Goal: Task Accomplishment & Management: Manage account settings

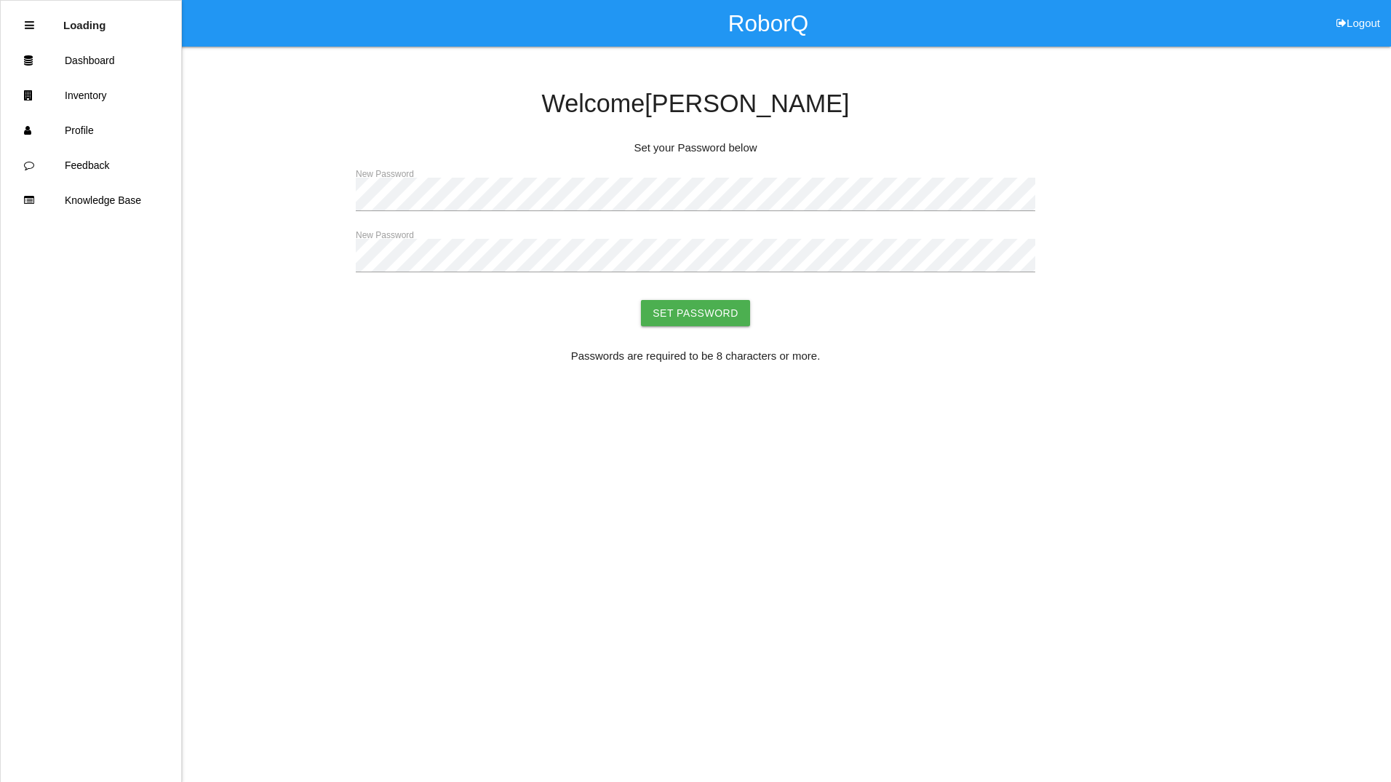
click at [338, 198] on div "Welcome Dorothy Set your Password below New Password New Password Set Password …" at bounding box center [695, 211] width 1391 height 329
click at [495, 448] on html "RoborQ Logout Loading Dashboard Inventory Profile Feedback Knowledge Base Welco…" at bounding box center [695, 224] width 1391 height 448
click at [694, 311] on button "Set Password" at bounding box center [695, 313] width 109 height 26
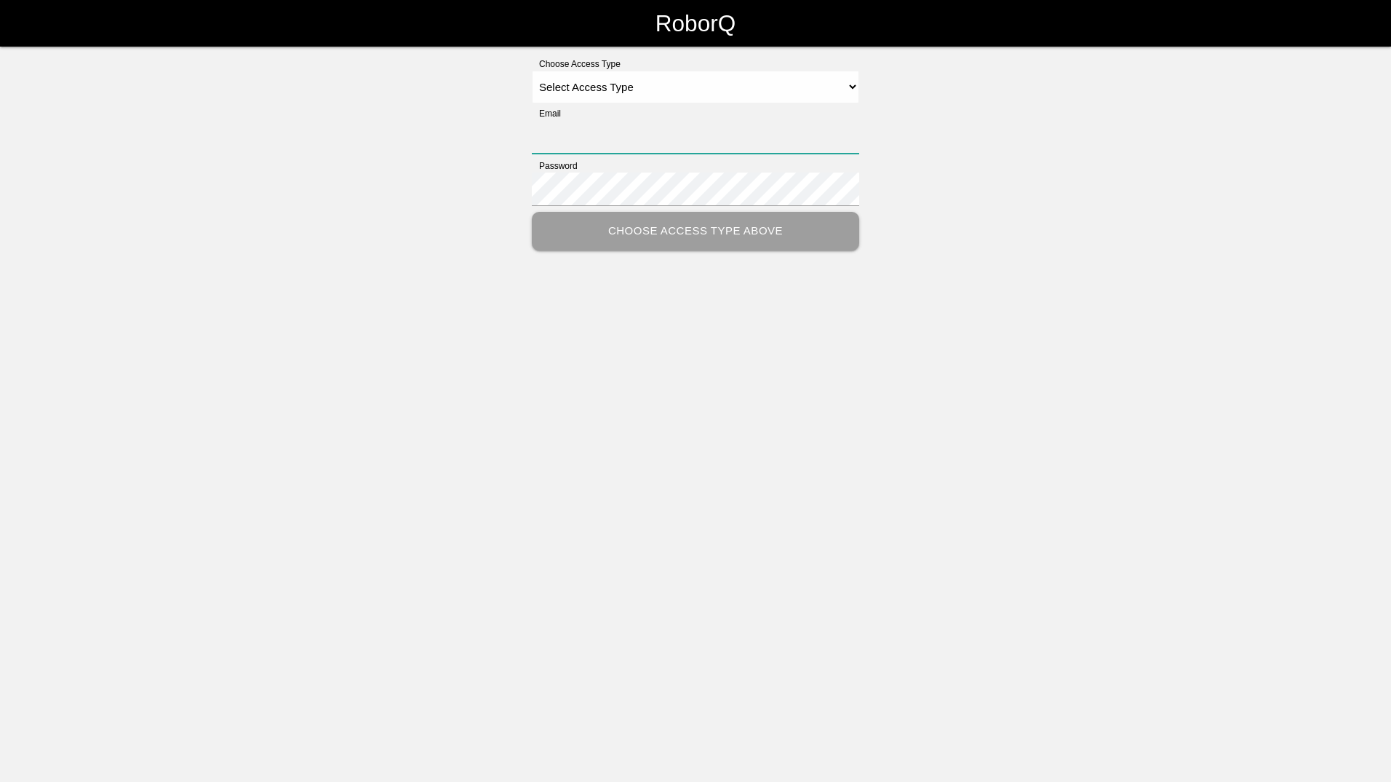
type input "[PERSON_NAME][EMAIL_ADDRESS][PERSON_NAME][DOMAIN_NAME]"
click at [841, 84] on select "Select Access Type Admin Customer Supervisor Worker" at bounding box center [695, 87] width 327 height 33
select select "Customer"
click at [532, 71] on select "Select Access Type Admin Customer Supervisor Worker" at bounding box center [695, 87] width 327 height 33
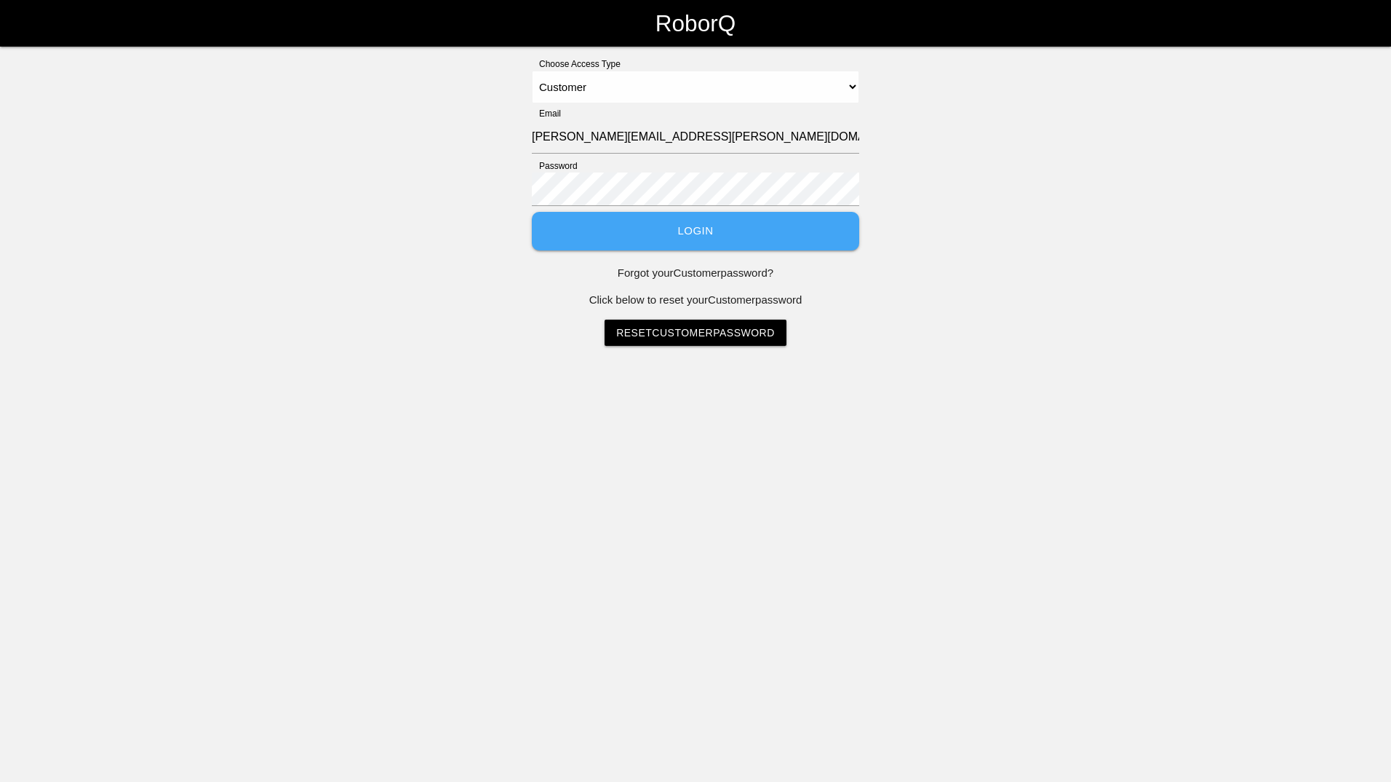
click at [660, 232] on button "Login" at bounding box center [695, 231] width 327 height 39
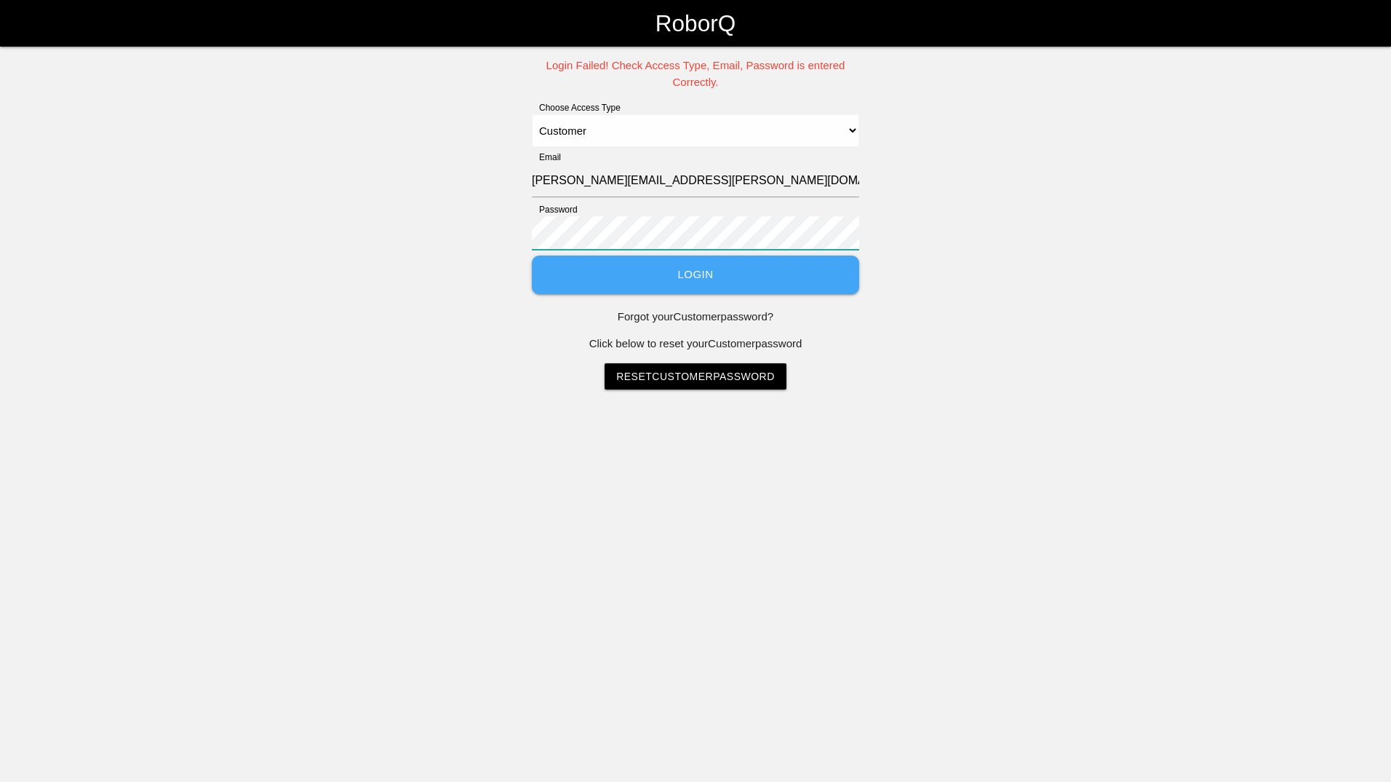
click at [473, 240] on div "Login Failed! Check Access Type, Email, Password is entered Correctly. Choose A…" at bounding box center [695, 223] width 1391 height 332
click at [972, 359] on div "Login Failed! Check Access Type, Email, Password is entered Correctly. Choose A…" at bounding box center [695, 223] width 1391 height 332
click at [695, 278] on button "Login" at bounding box center [695, 274] width 327 height 39
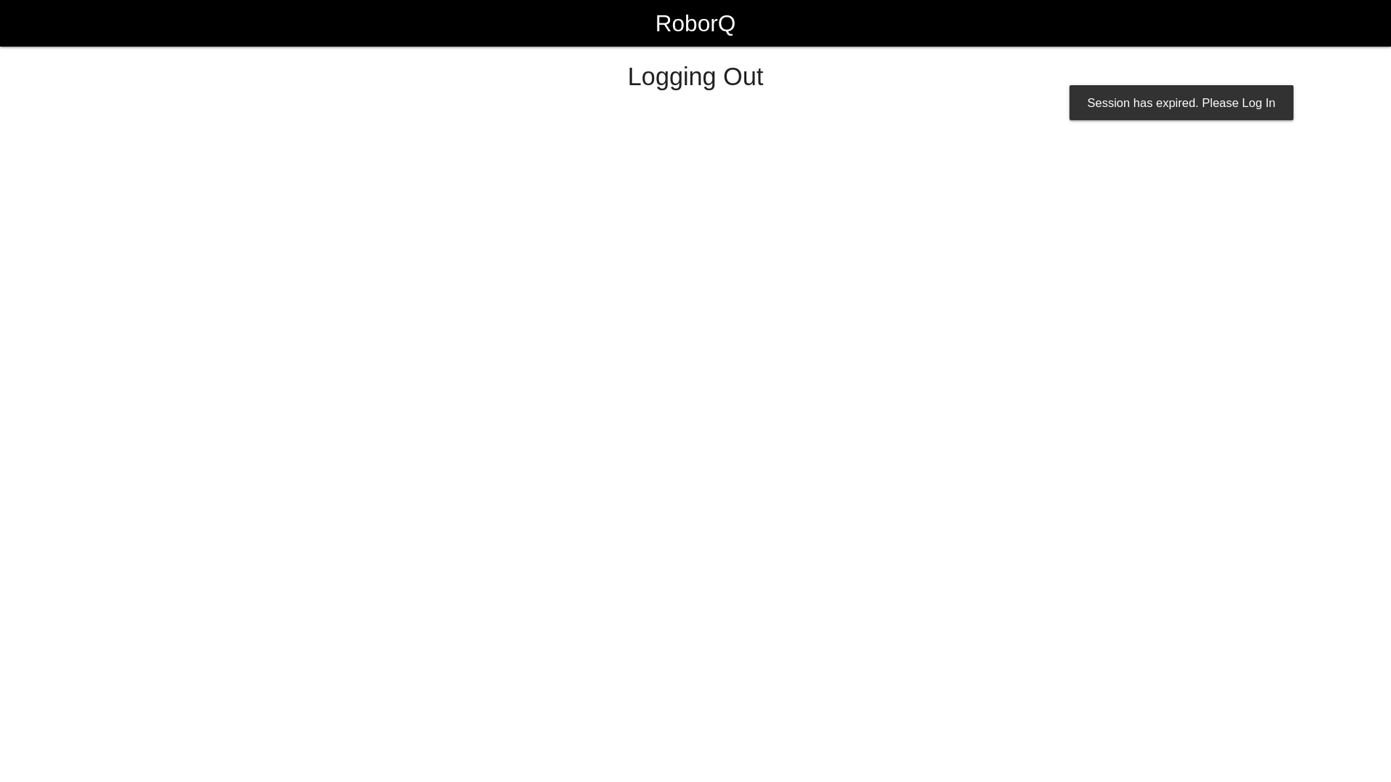
select select "Customer"
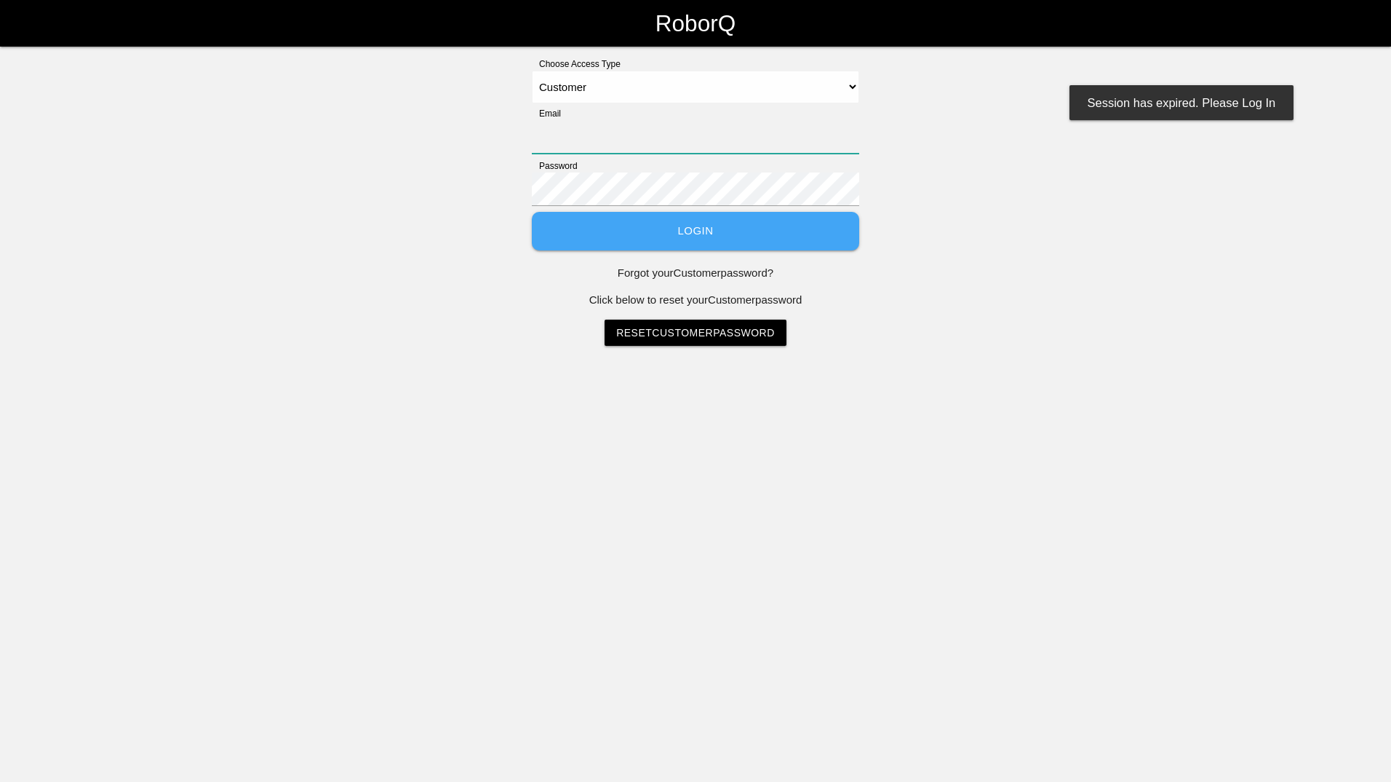
type input "[PERSON_NAME][EMAIL_ADDRESS][PERSON_NAME][DOMAIN_NAME]"
click at [661, 226] on button "Login" at bounding box center [695, 231] width 327 height 39
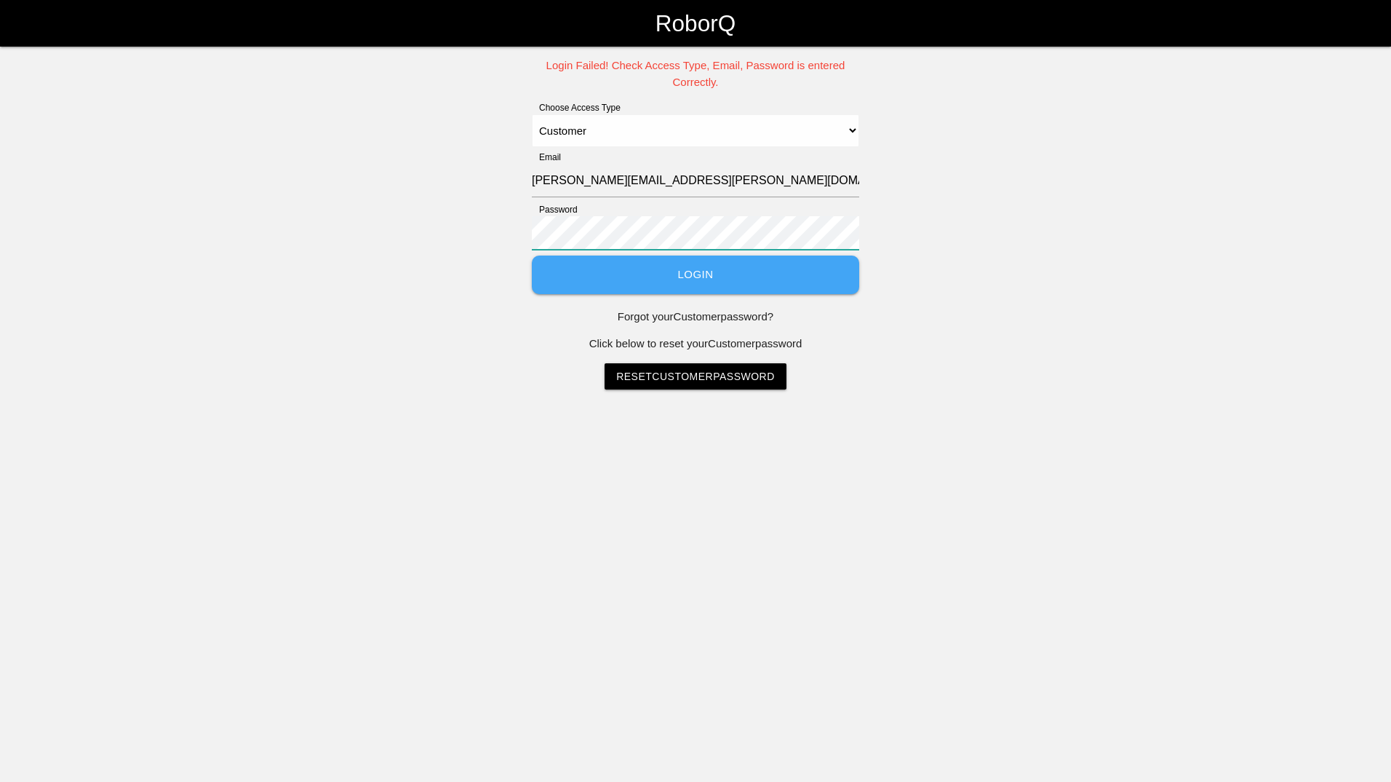
click at [482, 248] on div "Login Failed! Check Access Type, Email, Password is entered Correctly. Choose A…" at bounding box center [695, 223] width 1391 height 332
click at [506, 338] on div "Login Failed! Check Access Type, Email, Password is entered Correctly. Choose A…" at bounding box center [695, 223] width 1391 height 332
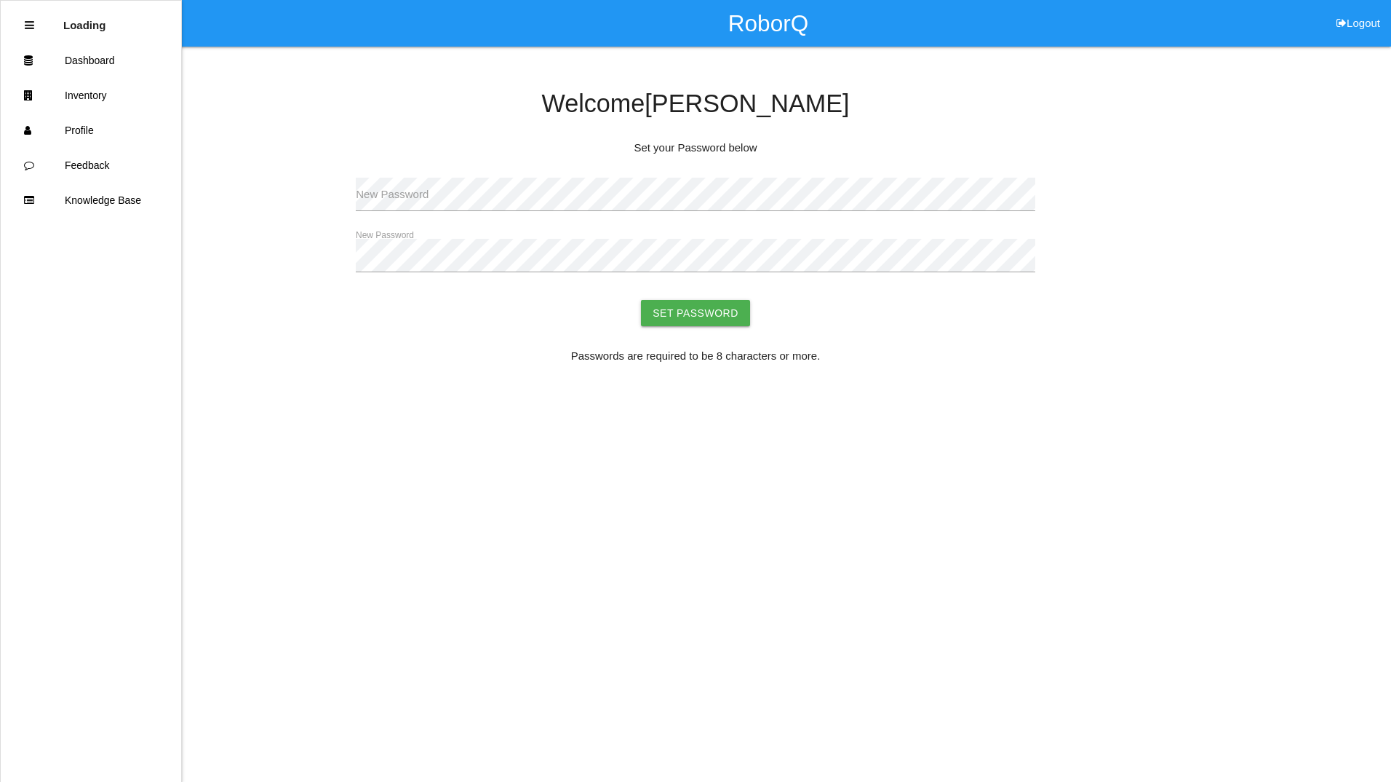
drag, startPoint x: 493, startPoint y: 413, endPoint x: 405, endPoint y: 306, distance: 139.1
click at [493, 413] on html "RoborQ Logout Loading Dashboard Inventory Profile Feedback Knowledge Base Welco…" at bounding box center [695, 224] width 1391 height 448
click at [383, 189] on label "New Password" at bounding box center [392, 194] width 73 height 17
click at [693, 321] on button "Set Password" at bounding box center [695, 313] width 109 height 26
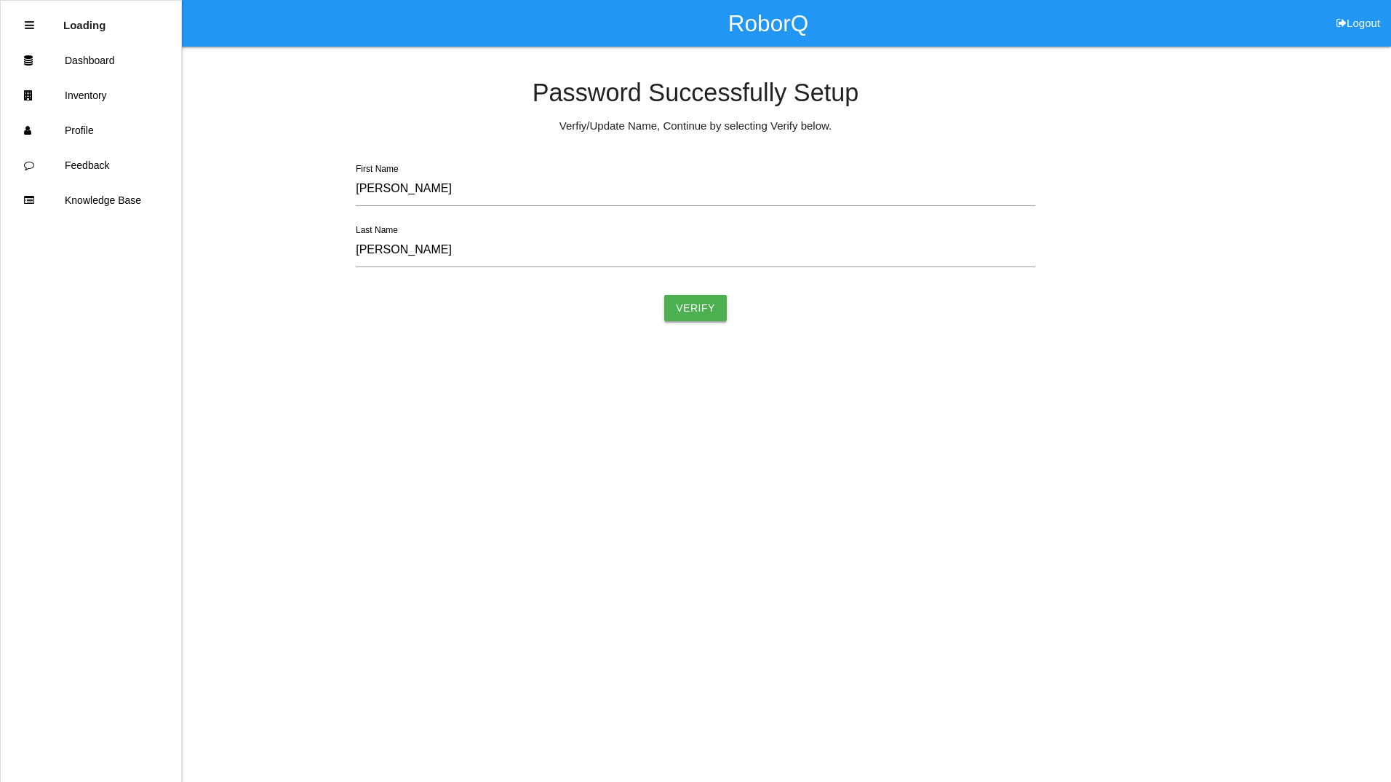
click at [693, 303] on button "Verify" at bounding box center [695, 308] width 63 height 26
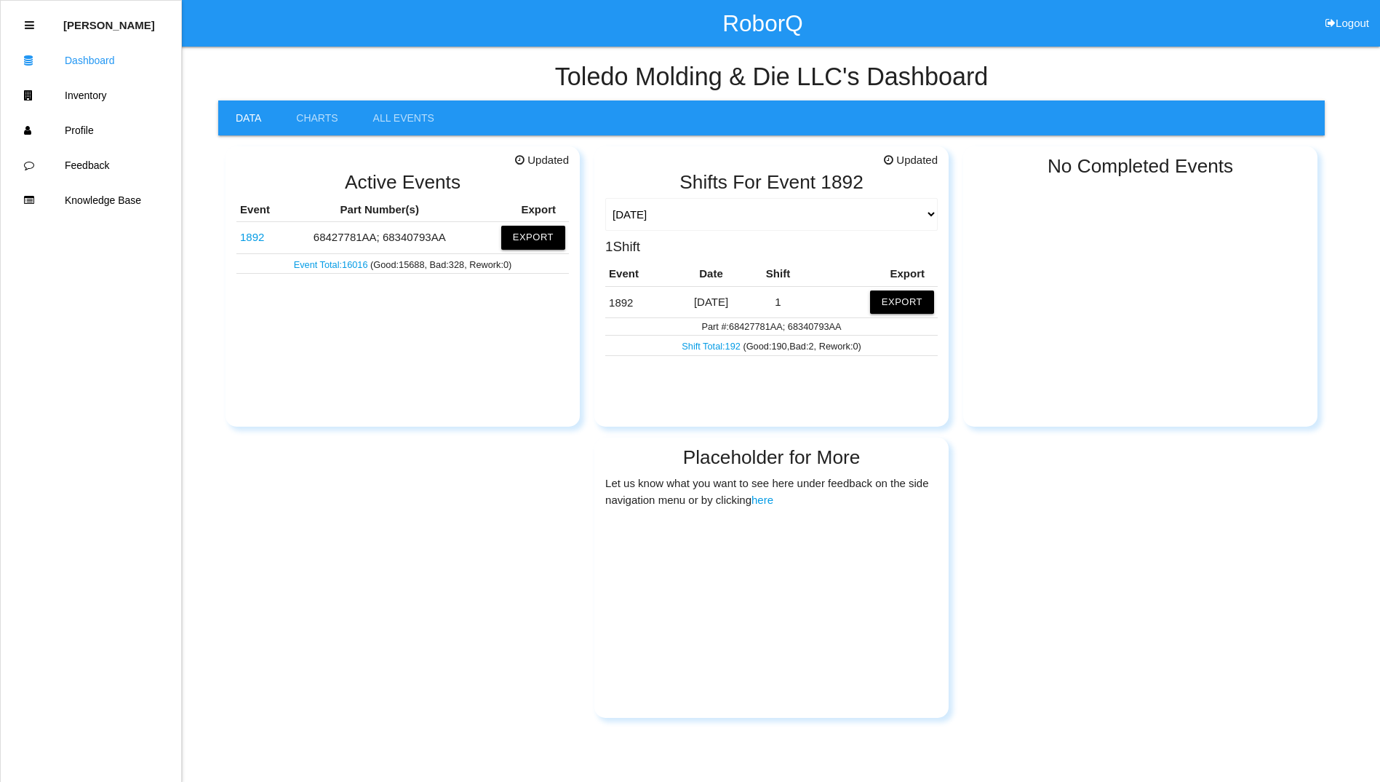
click at [1085, 530] on div "Updated Active Events Event Part Number(s) Export 1892 68427781AA; 68340793AA E…" at bounding box center [771, 426] width 1107 height 582
drag, startPoint x: 1214, startPoint y: 528, endPoint x: 1238, endPoint y: 464, distance: 68.6
click at [1214, 529] on div "Updated Active Events Event Part Number(s) Export 1892 68427781AA; 68340793AA E…" at bounding box center [771, 426] width 1107 height 582
click at [1347, 11] on button "Logout" at bounding box center [1347, 5] width 65 height 11
select select "Customer"
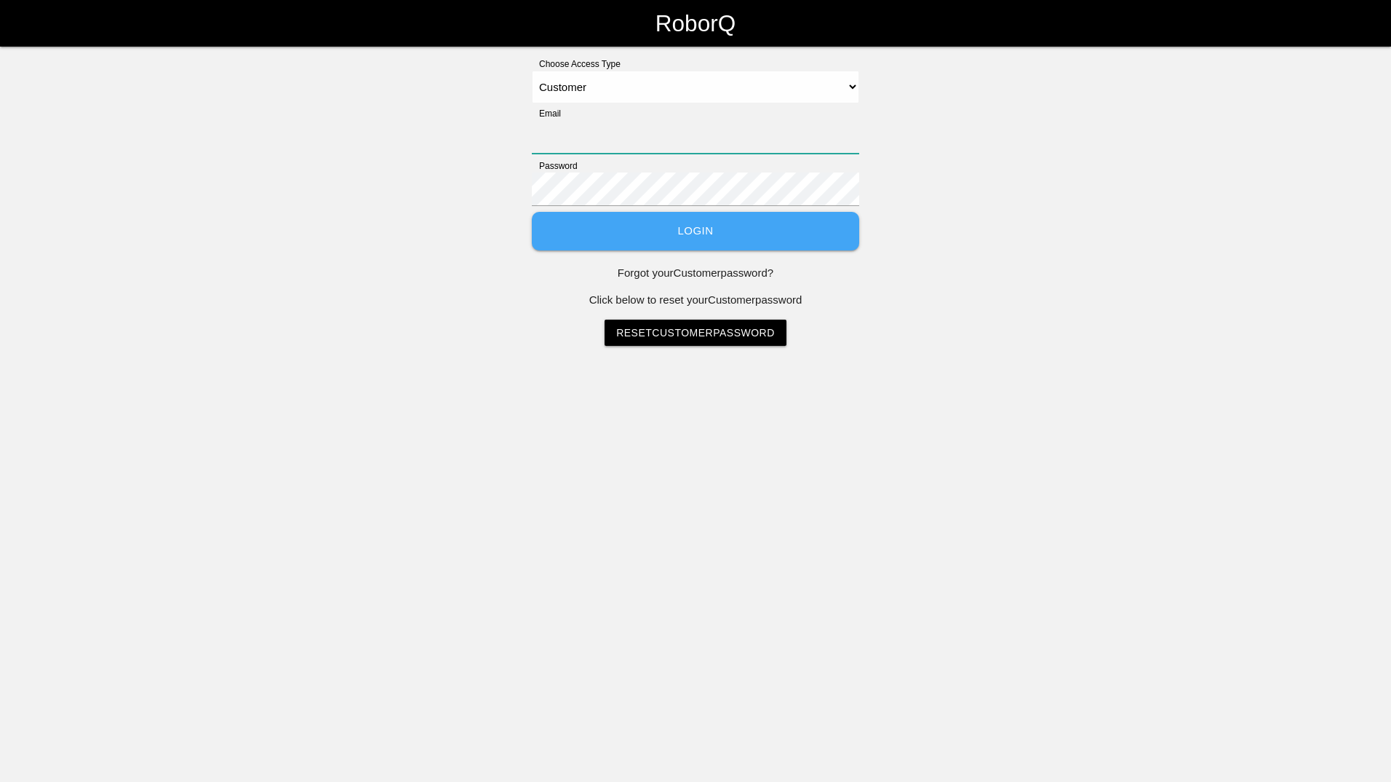
type input "[PERSON_NAME][EMAIL_ADDRESS][PERSON_NAME][DOMAIN_NAME]"
